Goal: Check status: Check status

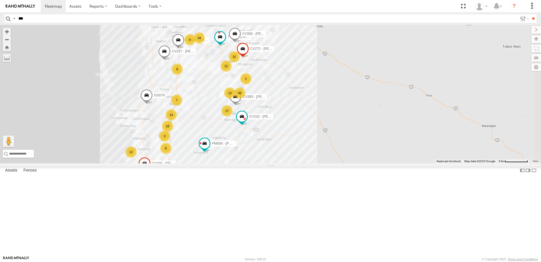
type input "***"
click at [530, 14] on input "**" at bounding box center [533, 18] width 7 height 8
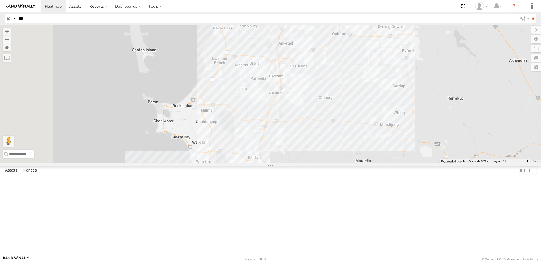
drag, startPoint x: 230, startPoint y: 141, endPoint x: 303, endPoint y: 95, distance: 86.7
click at [304, 92] on div "CV239 - Spare" at bounding box center [270, 94] width 541 height 138
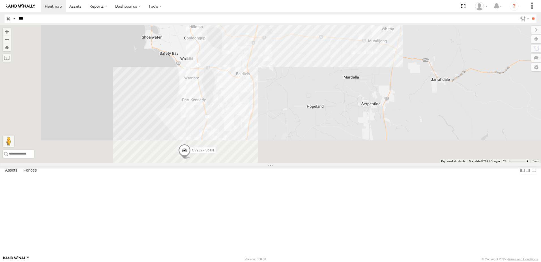
drag, startPoint x: 304, startPoint y: 178, endPoint x: 292, endPoint y: 92, distance: 87.5
click at [292, 92] on div "CV239 - Spare" at bounding box center [270, 94] width 541 height 138
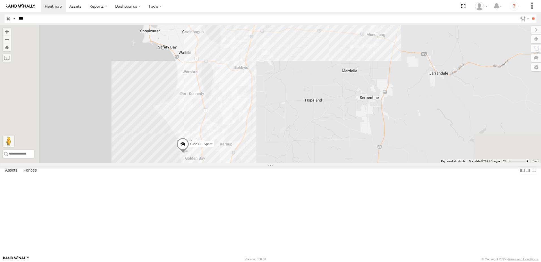
drag, startPoint x: 286, startPoint y: 161, endPoint x: 289, endPoint y: 111, distance: 50.2
click at [289, 111] on div "CV239 - Spare" at bounding box center [270, 94] width 541 height 138
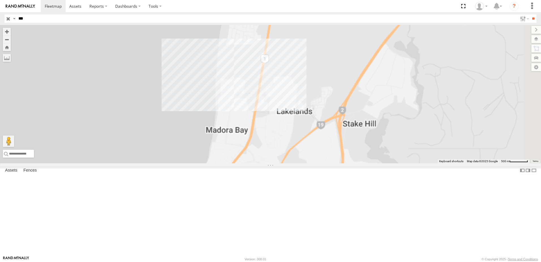
drag, startPoint x: 297, startPoint y: 71, endPoint x: 266, endPoint y: 163, distance: 96.6
click at [293, 261] on html at bounding box center [270, 131] width 541 height 262
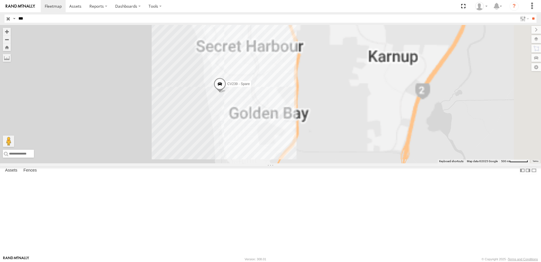
click at [255, 54] on div "CV239 - Spare" at bounding box center [270, 94] width 541 height 138
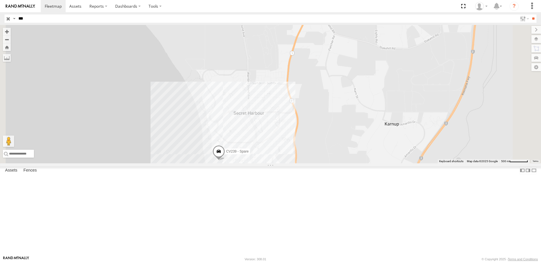
drag, startPoint x: 255, startPoint y: 54, endPoint x: 255, endPoint y: 44, distance: 9.9
click at [255, 45] on div "CV239 - Spare" at bounding box center [270, 94] width 541 height 138
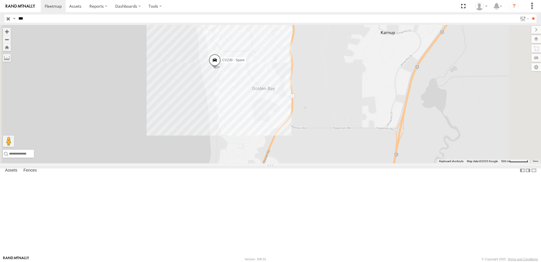
drag, startPoint x: 305, startPoint y: 151, endPoint x: 306, endPoint y: 147, distance: 4.7
click at [306, 147] on div "CV239 - Spare" at bounding box center [270, 94] width 541 height 138
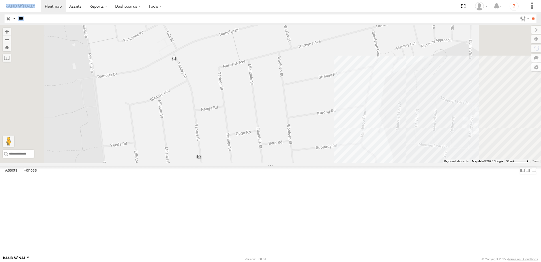
drag, startPoint x: 258, startPoint y: 9, endPoint x: 279, endPoint y: 167, distance: 158.9
click at [279, 167] on body at bounding box center [270, 131] width 541 height 262
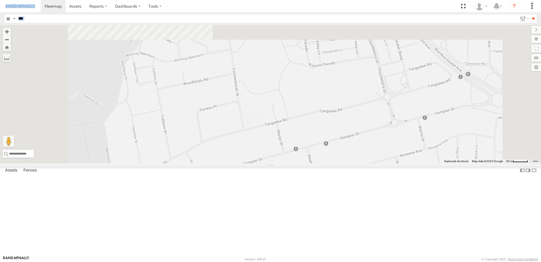
drag, startPoint x: 279, startPoint y: 167, endPoint x: 304, endPoint y: 260, distance: 96.8
click at [304, 261] on body at bounding box center [270, 131] width 541 height 262
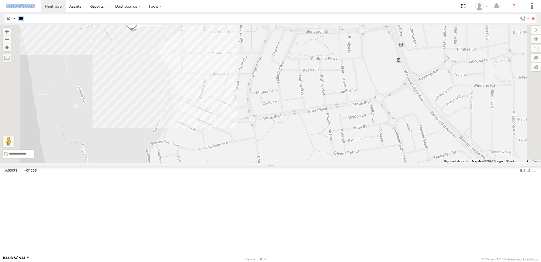
drag, startPoint x: 281, startPoint y: 118, endPoint x: 310, endPoint y: 198, distance: 84.8
click at [310, 163] on div "CV239 - Spare" at bounding box center [270, 94] width 541 height 138
